Goal: Information Seeking & Learning: Learn about a topic

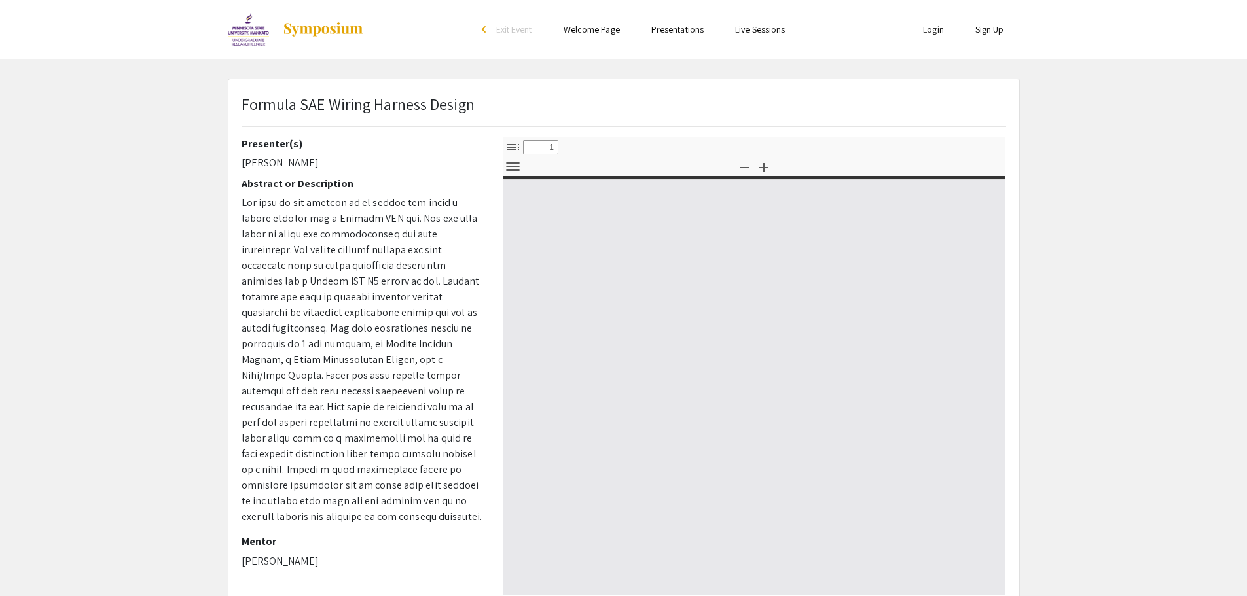
select select "custom"
type input "0"
select select "custom"
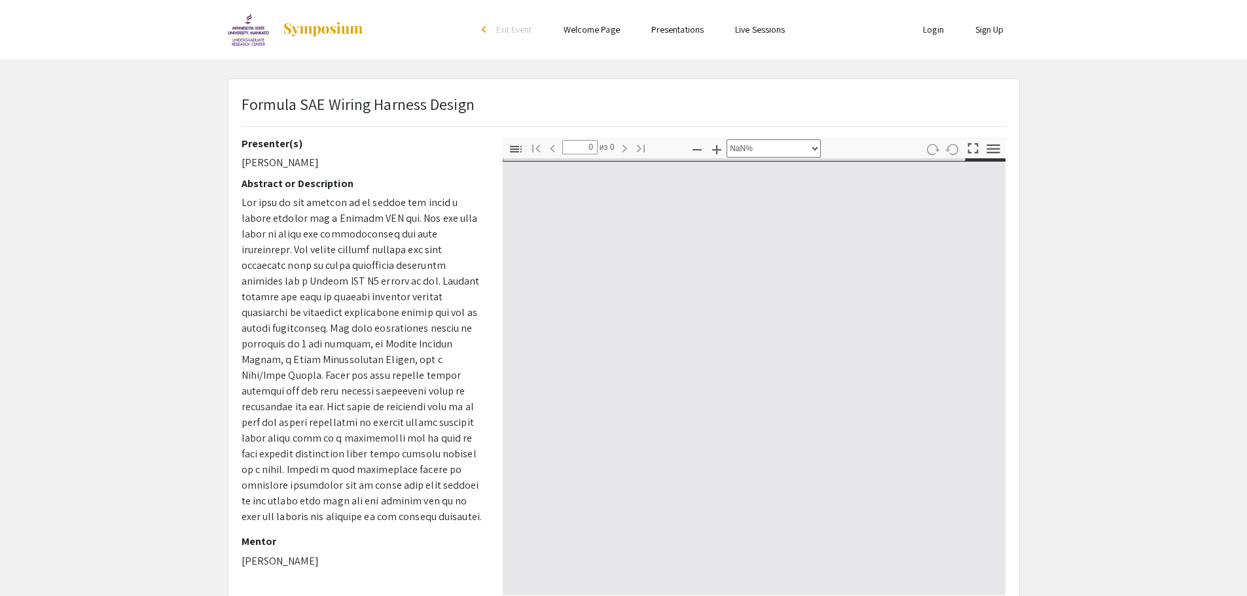
type input "1"
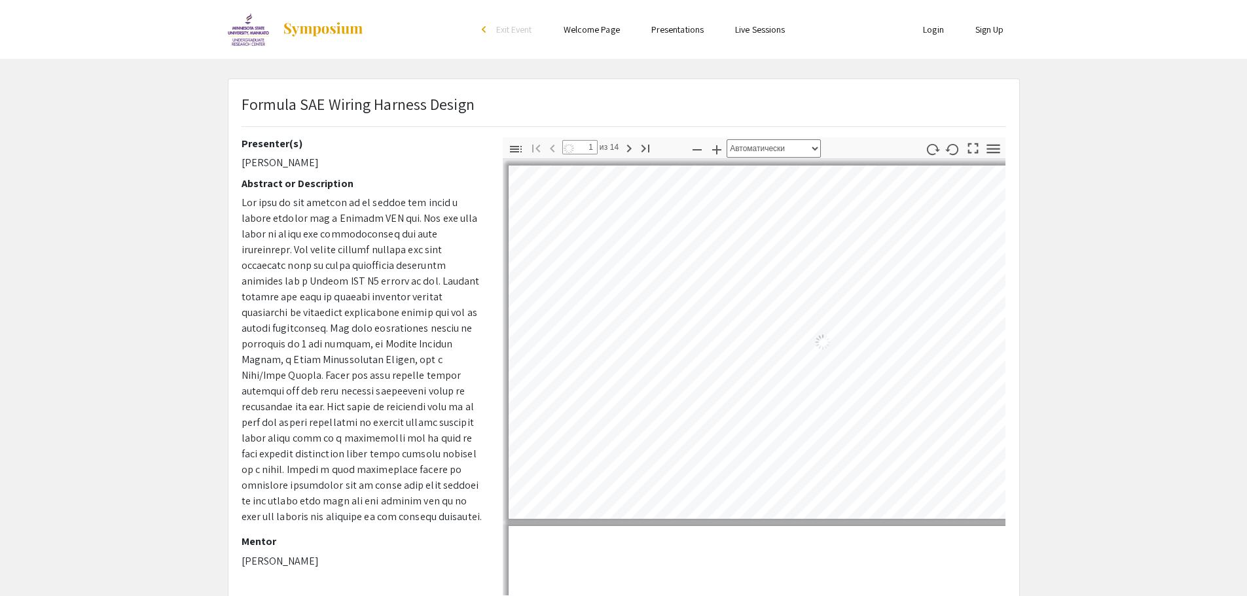
select select "auto"
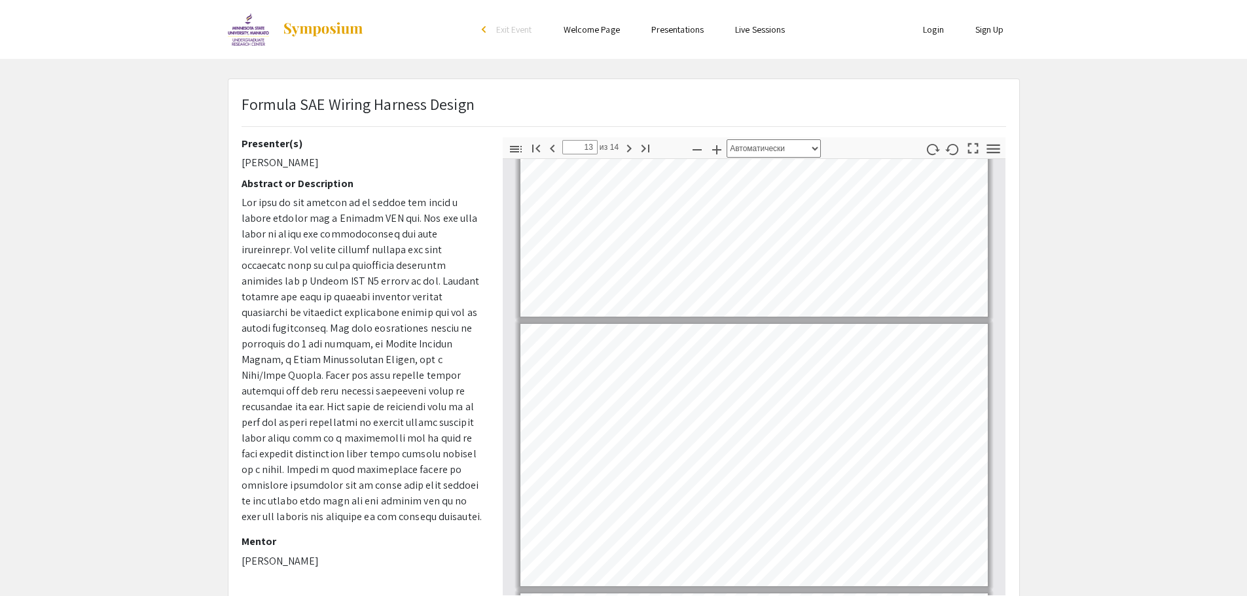
scroll to position [3344, 0]
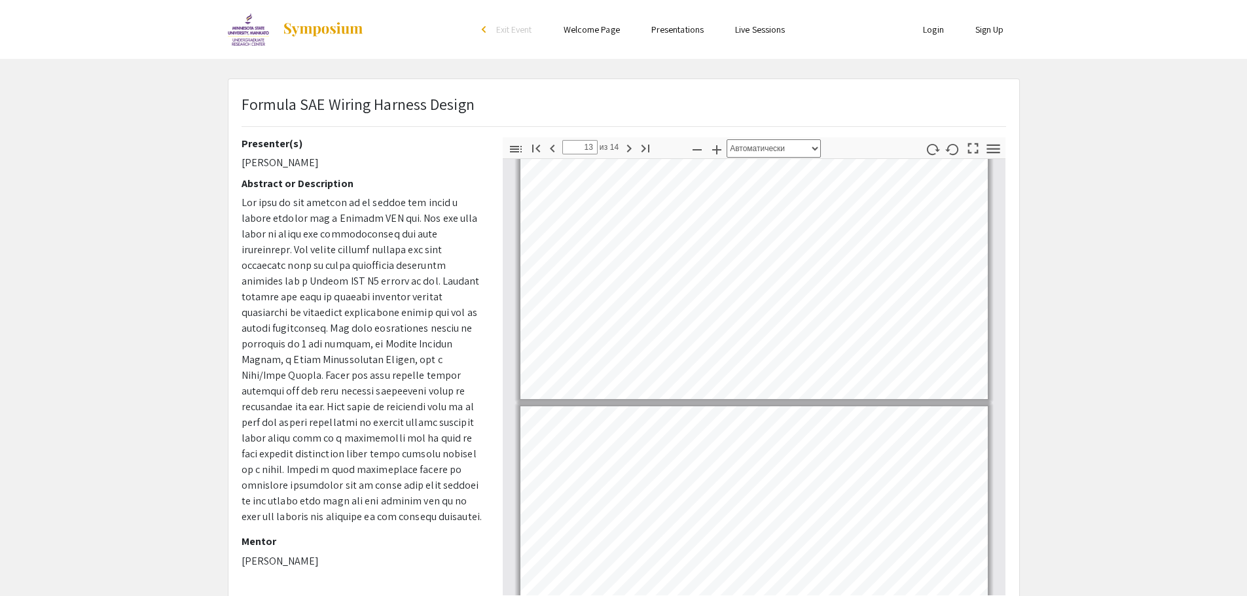
type input "14"
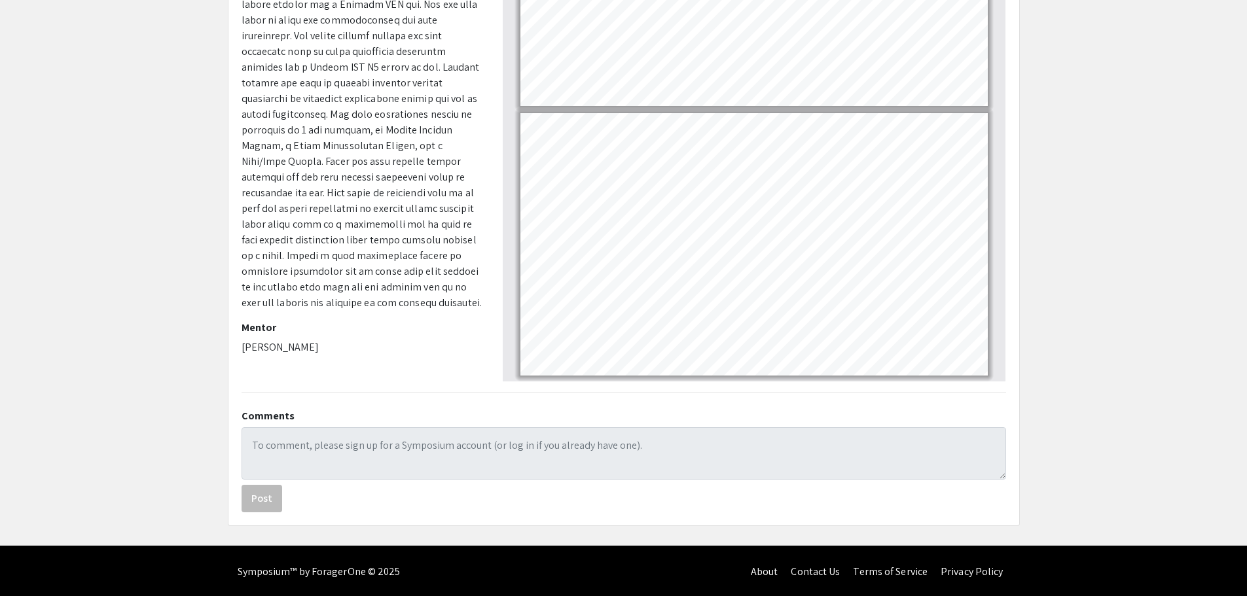
scroll to position [216, 0]
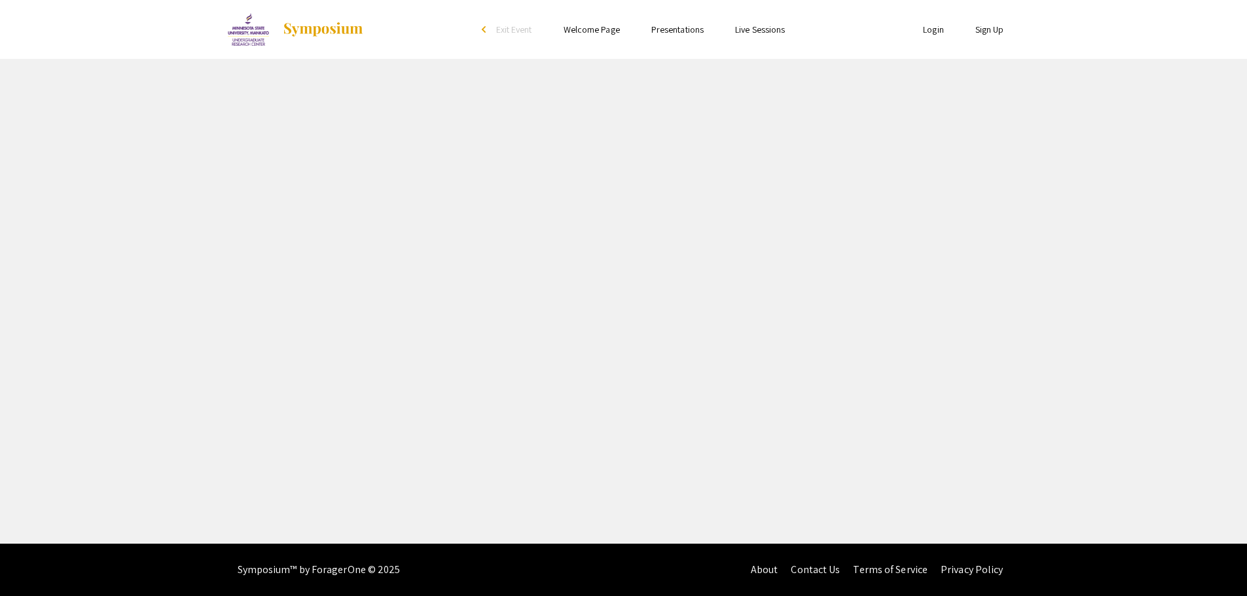
select select "custom"
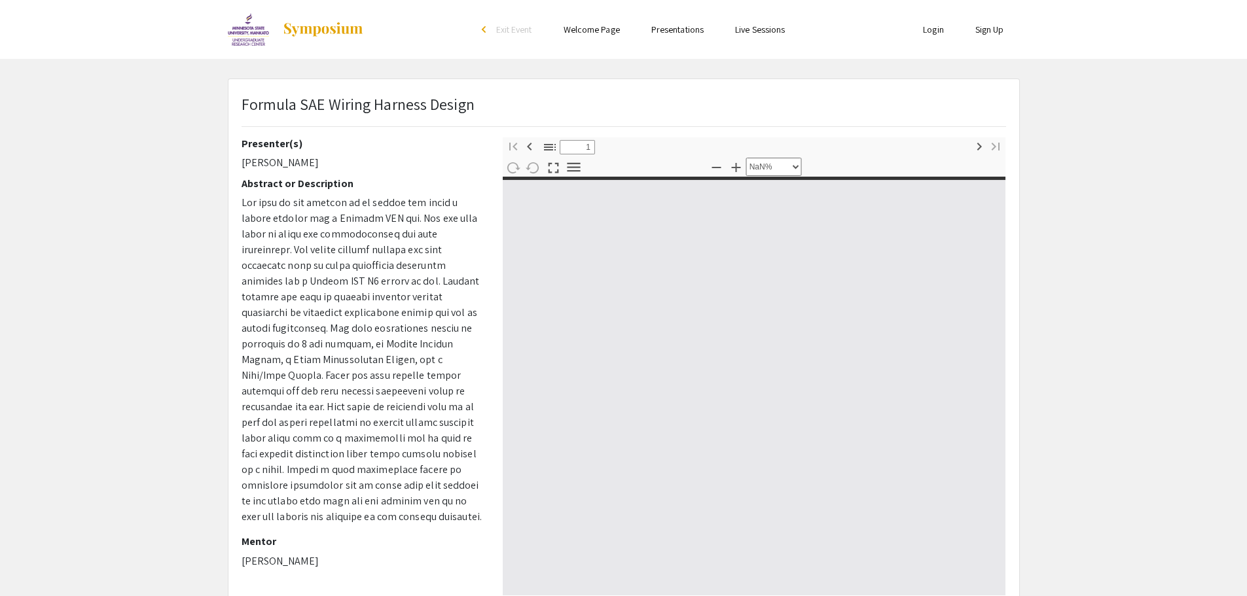
type input "0"
select select "custom"
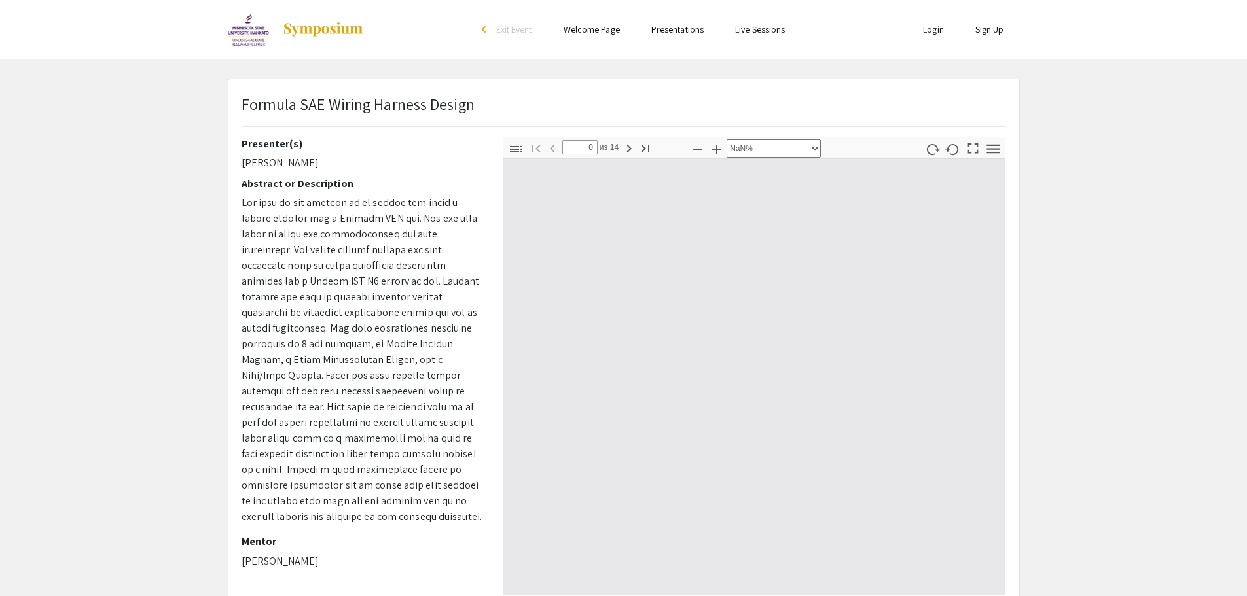
type input "1"
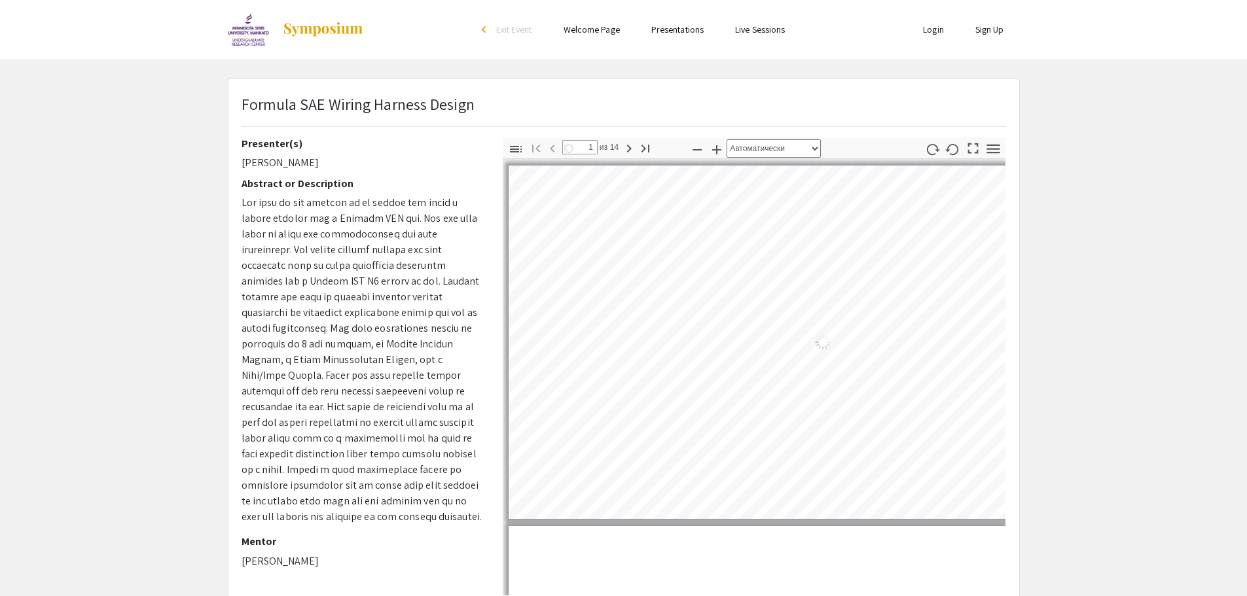
select select "auto"
